Goal: Task Accomplishment & Management: Manage account settings

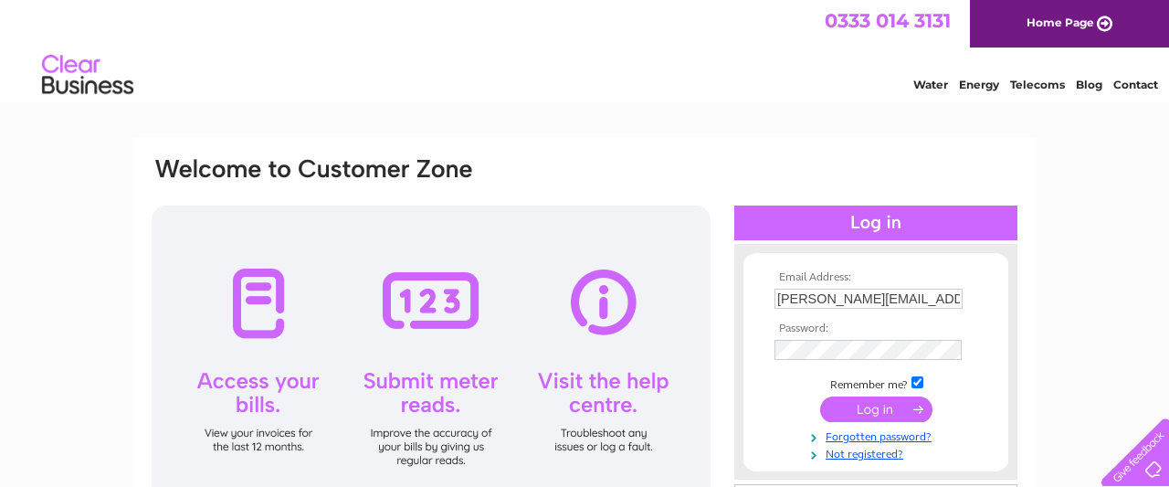
click at [873, 413] on input "submit" at bounding box center [876, 409] width 112 height 26
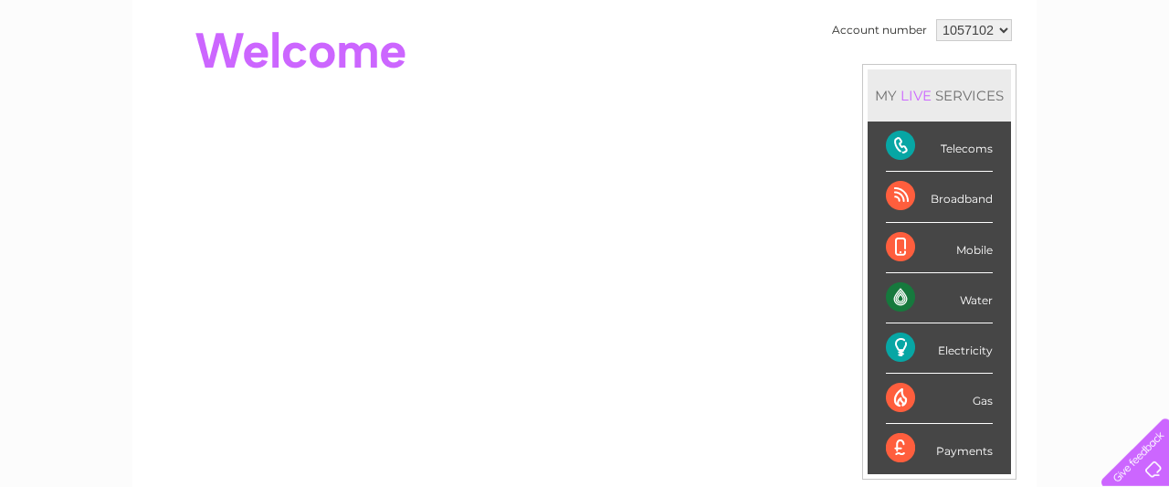
scroll to position [95, 0]
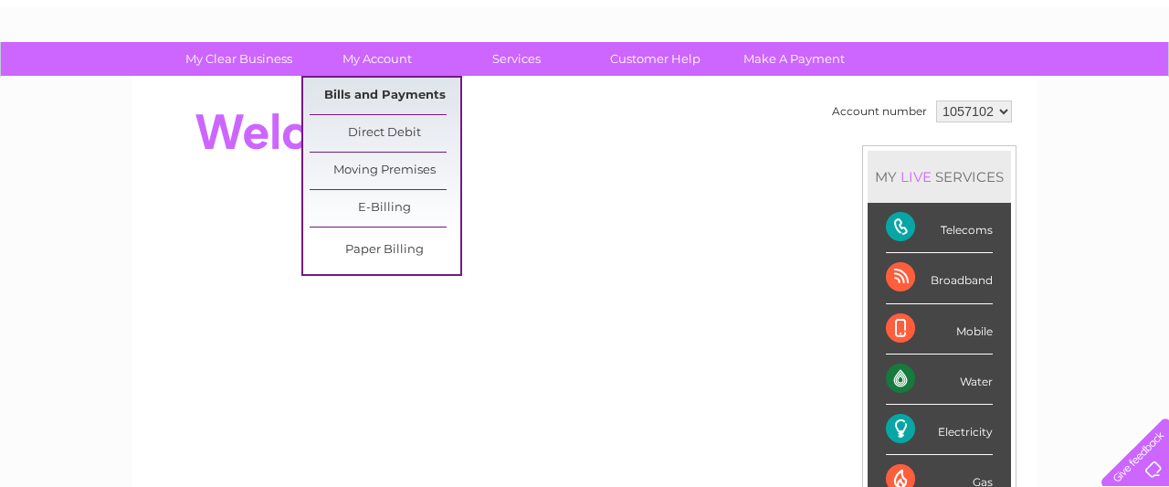
click at [364, 89] on link "Bills and Payments" at bounding box center [385, 96] width 151 height 37
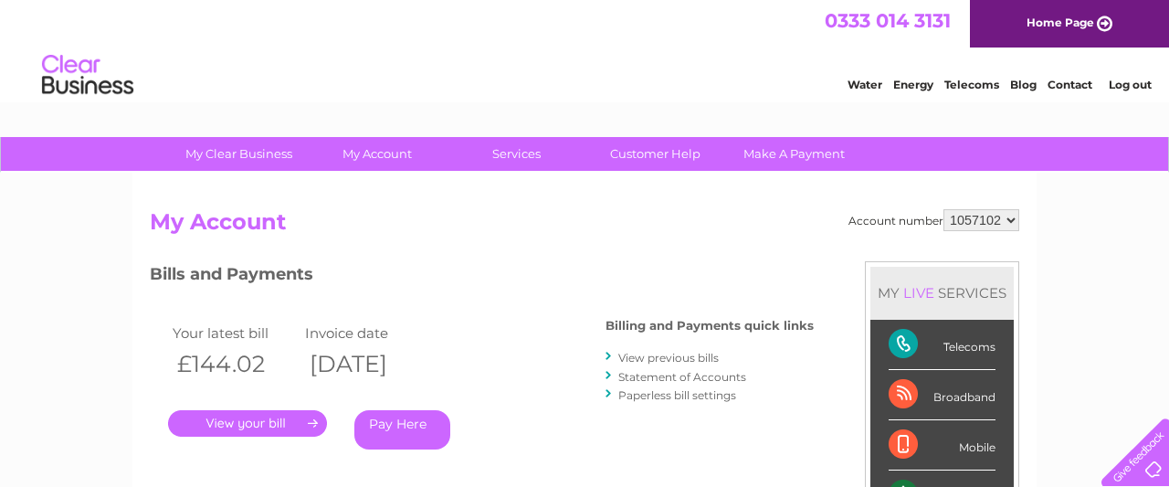
click at [254, 418] on link "." at bounding box center [247, 423] width 159 height 26
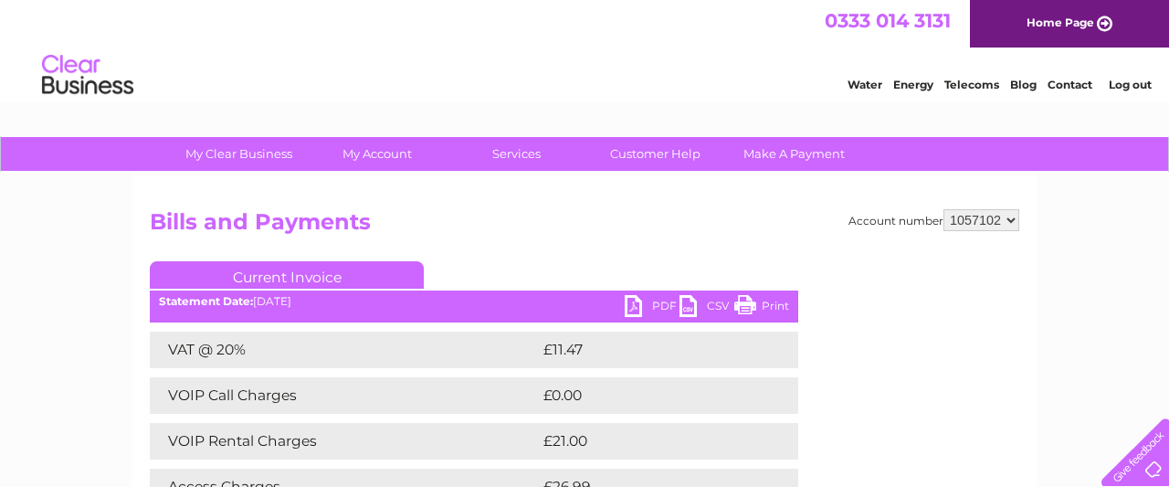
click at [1137, 82] on link "Log out" at bounding box center [1130, 85] width 43 height 14
